Goal: Task Accomplishment & Management: Complete application form

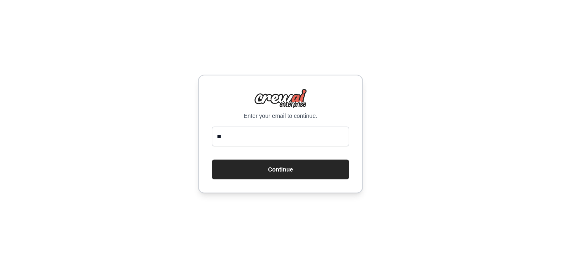
type input "*"
type input "**********"
click at [212, 160] on button "Continue" at bounding box center [280, 170] width 137 height 20
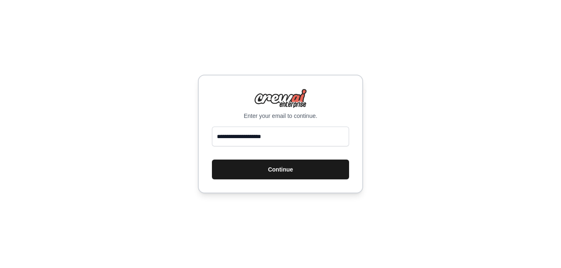
drag, startPoint x: 288, startPoint y: 168, endPoint x: 286, endPoint y: 174, distance: 5.9
click at [287, 173] on button "Continue" at bounding box center [280, 170] width 137 height 20
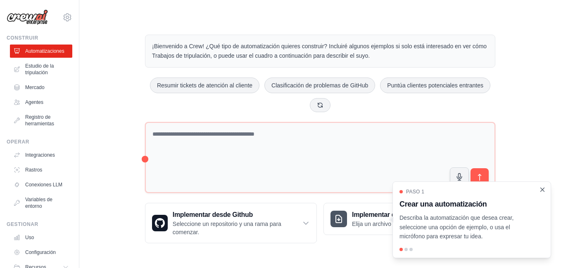
click at [543, 192] on icon "Cerrar tutorial" at bounding box center [542, 190] width 4 height 4
